Goal: Information Seeking & Learning: Find specific fact

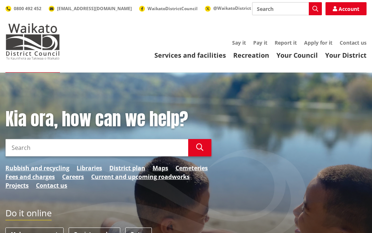
click at [349, 53] on link "Your District" at bounding box center [345, 55] width 41 height 9
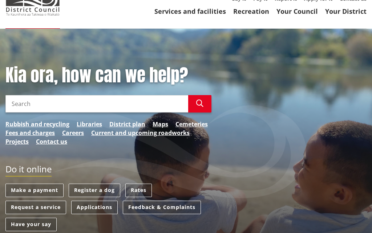
scroll to position [79, 0]
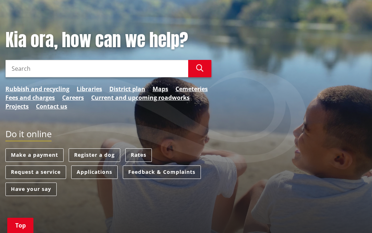
click at [164, 90] on link "Maps" at bounding box center [161, 89] width 16 height 9
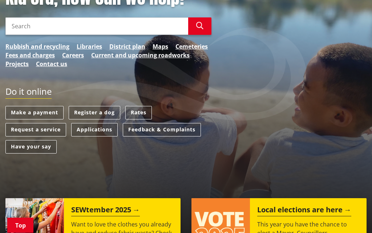
scroll to position [130, 0]
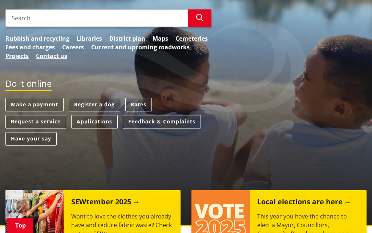
click at [145, 105] on link "Rates" at bounding box center [138, 104] width 27 height 13
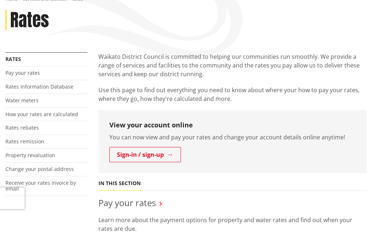
scroll to position [97, 0]
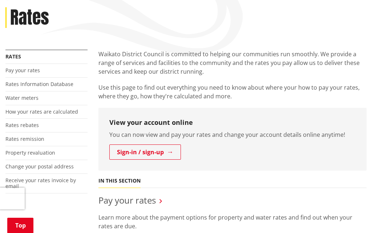
click at [60, 150] on li "Property revaluation" at bounding box center [46, 153] width 82 height 14
click at [45, 151] on link "Property revaluation" at bounding box center [30, 152] width 50 height 7
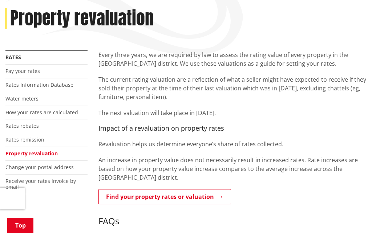
scroll to position [114, 0]
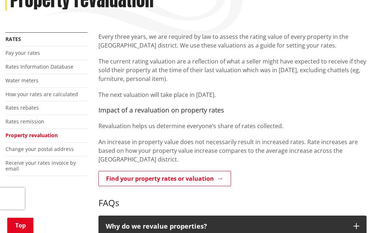
click at [225, 180] on link "Find your property rates or valuation" at bounding box center [165, 178] width 133 height 15
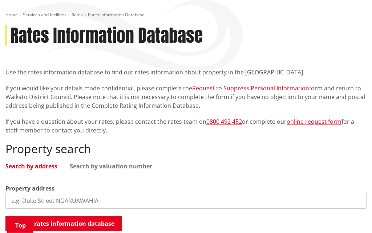
scroll to position [79, 0]
click at [75, 199] on input "search" at bounding box center [185, 201] width 361 height 16
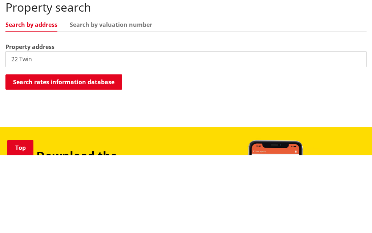
scroll to position [143, 0]
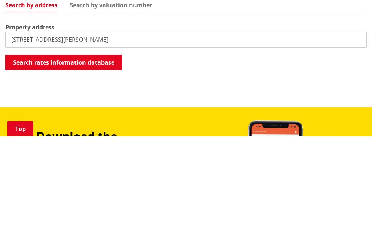
type input "22 Twining Road"
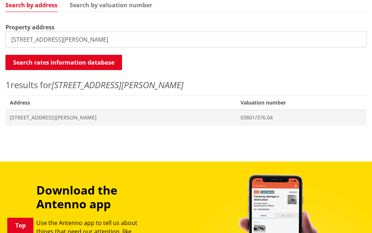
click at [81, 116] on span "22 Twining Road MANGATAWHIRI" at bounding box center [121, 117] width 222 height 7
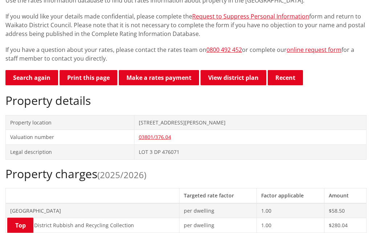
scroll to position [150, 0]
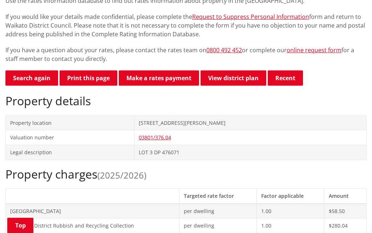
click at [166, 137] on link "03801/376.04" at bounding box center [155, 137] width 32 height 7
click at [162, 136] on link "03801/376.04" at bounding box center [155, 137] width 32 height 7
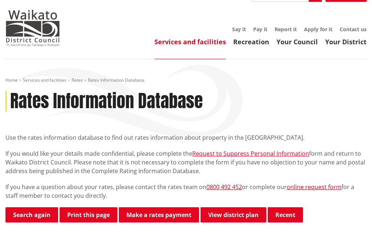
scroll to position [0, 0]
